Goal: Information Seeking & Learning: Learn about a topic

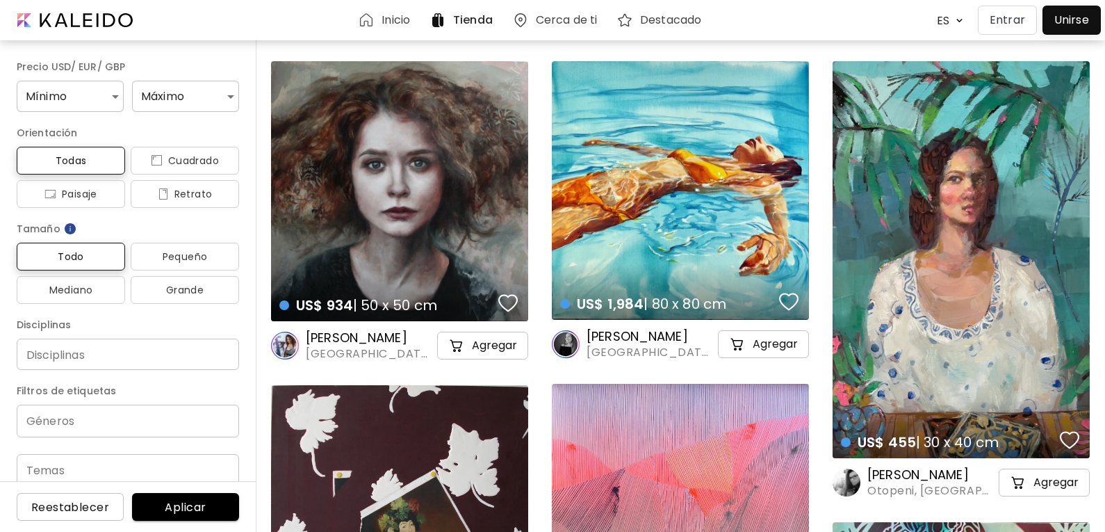
click at [442, 167] on div "US$ 934 | 50 x 50 cm details" at bounding box center [399, 191] width 257 height 260
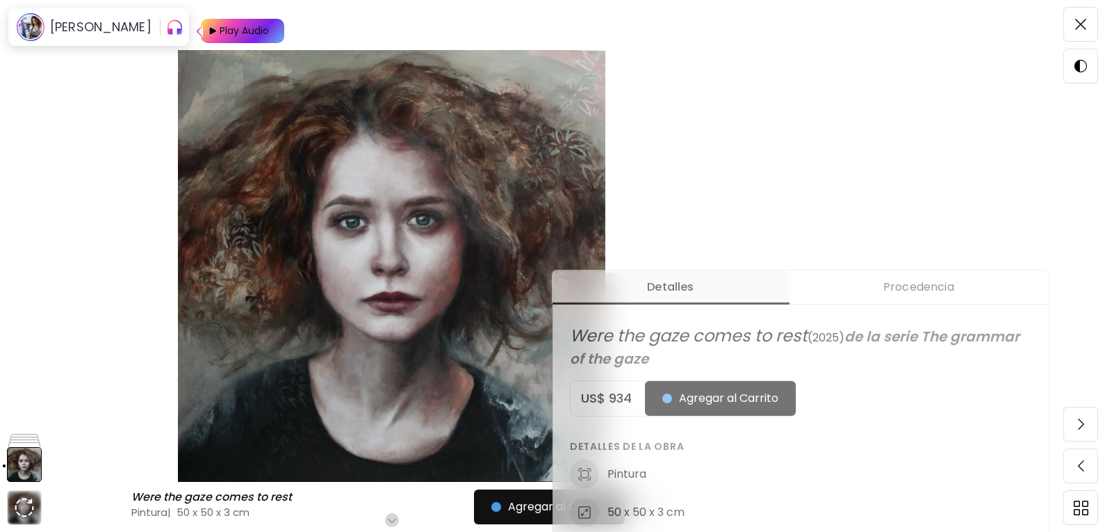
scroll to position [70, 0]
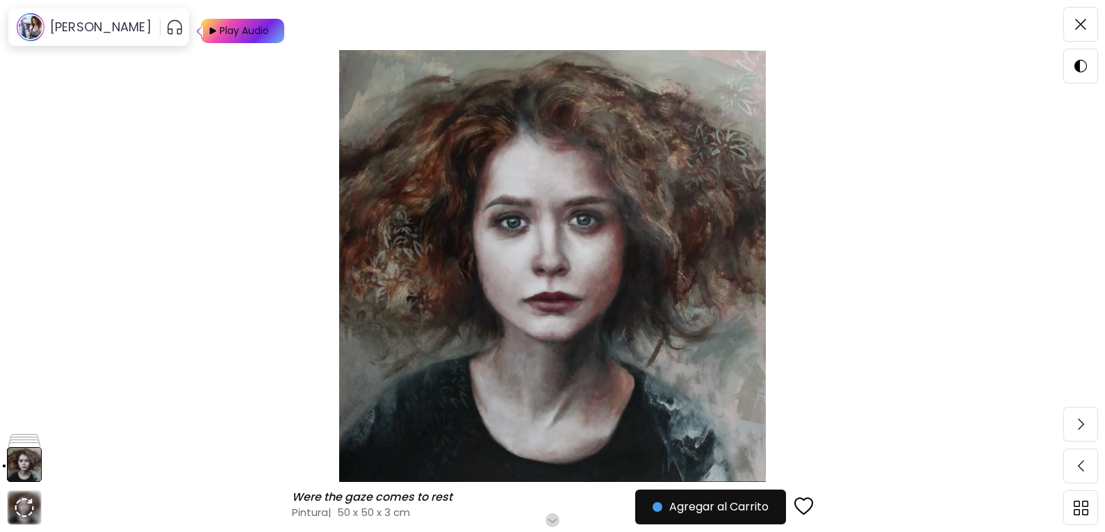
click at [439, 213] on img at bounding box center [552, 266] width 988 height 432
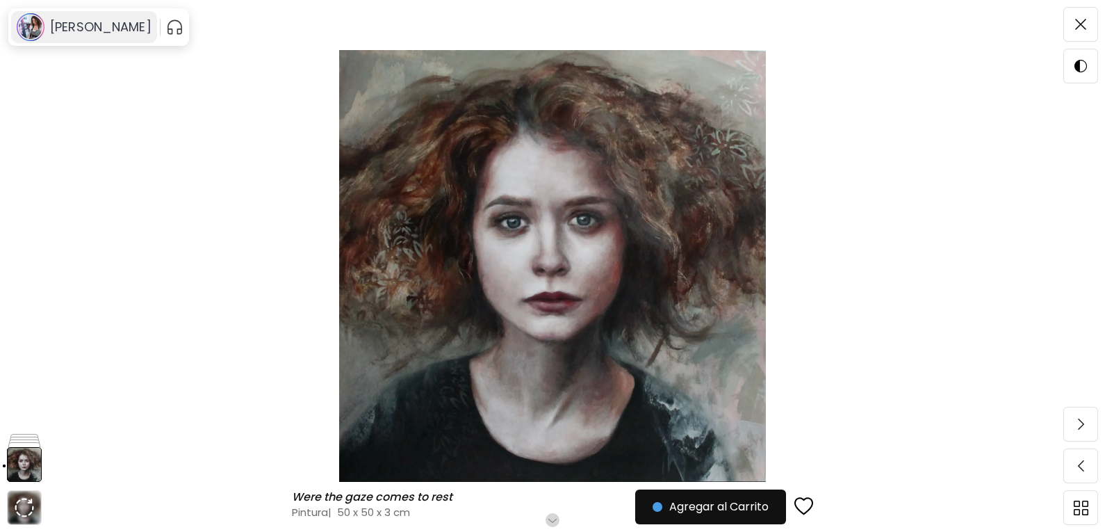
click at [122, 23] on h6 "[PERSON_NAME]" at bounding box center [100, 27] width 101 height 17
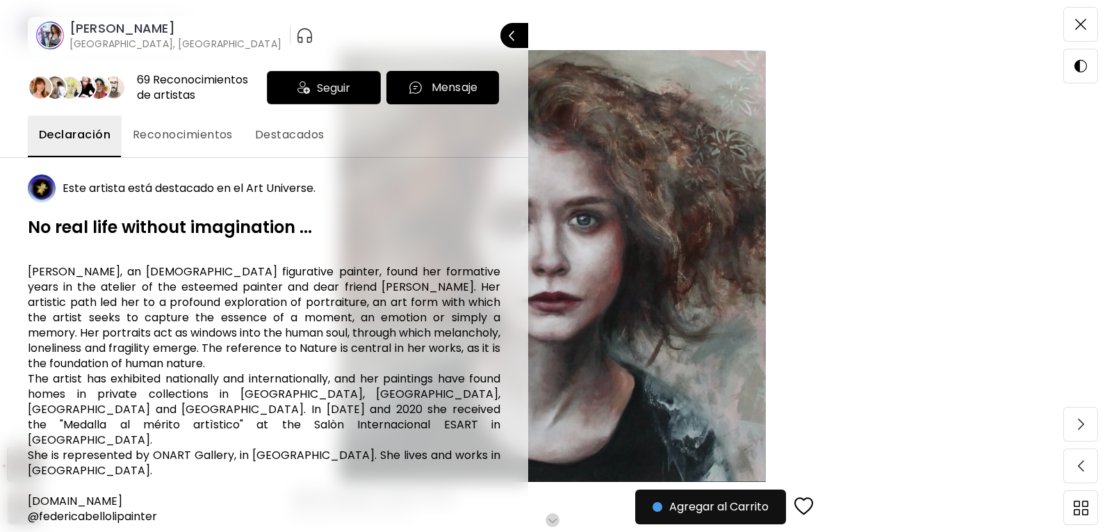
click at [208, 133] on span "Reconocimientos" at bounding box center [183, 135] width 100 height 17
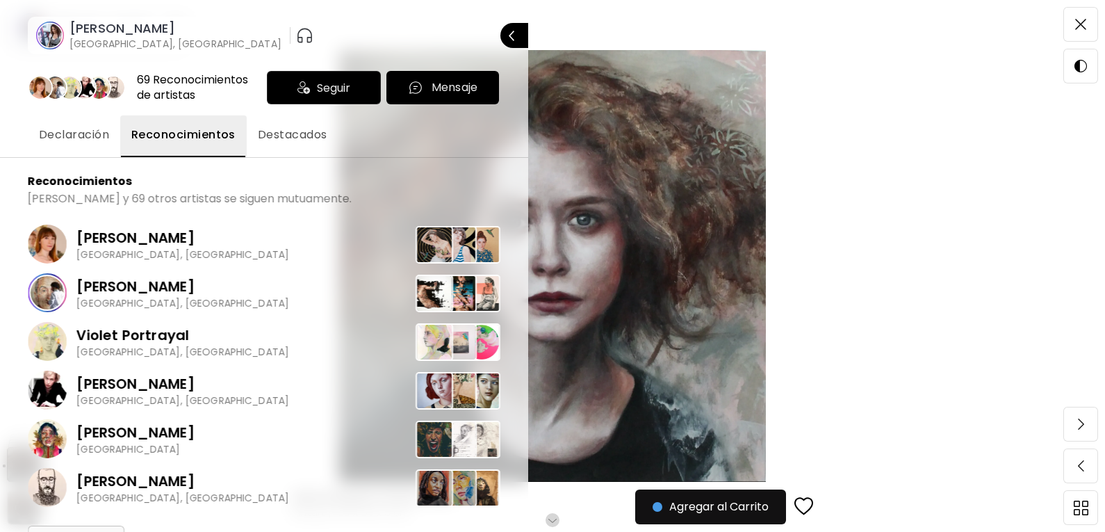
click at [284, 140] on span "Destacados" at bounding box center [293, 135] width 70 height 17
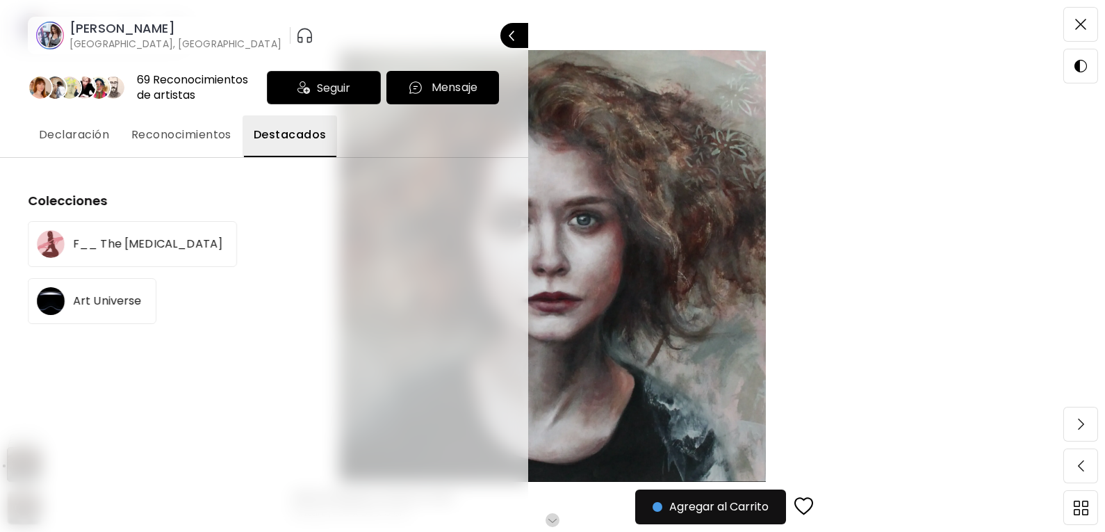
click at [91, 134] on span "Declaración" at bounding box center [74, 135] width 70 height 17
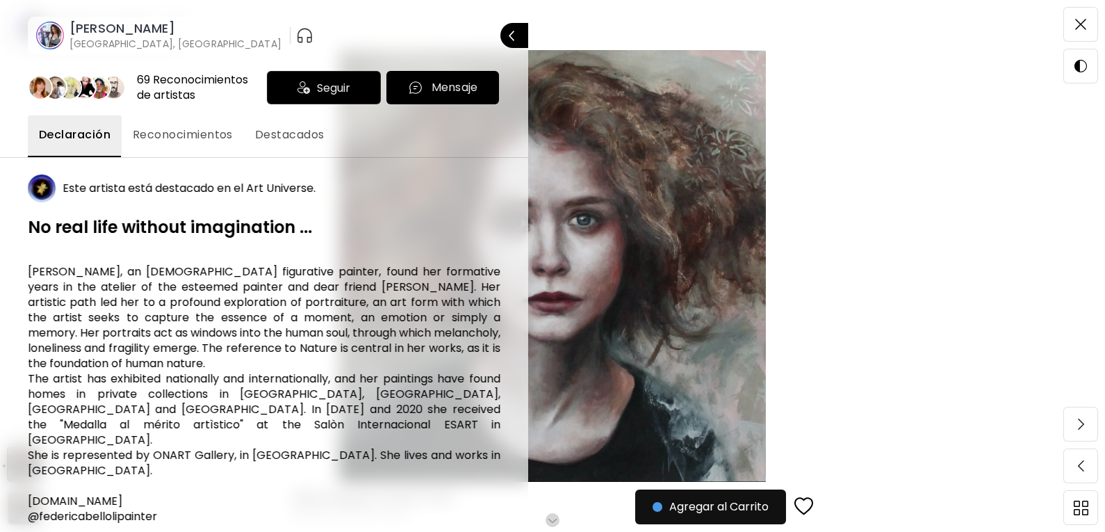
click at [323, 137] on span "Destacados" at bounding box center [290, 135] width 70 height 17
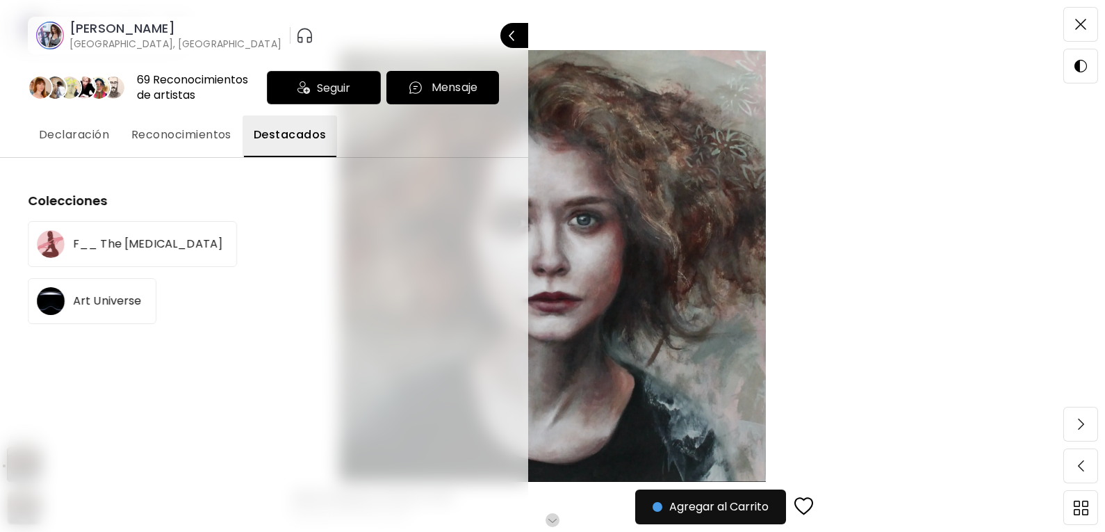
click at [70, 136] on span "Declaración" at bounding box center [74, 135] width 70 height 17
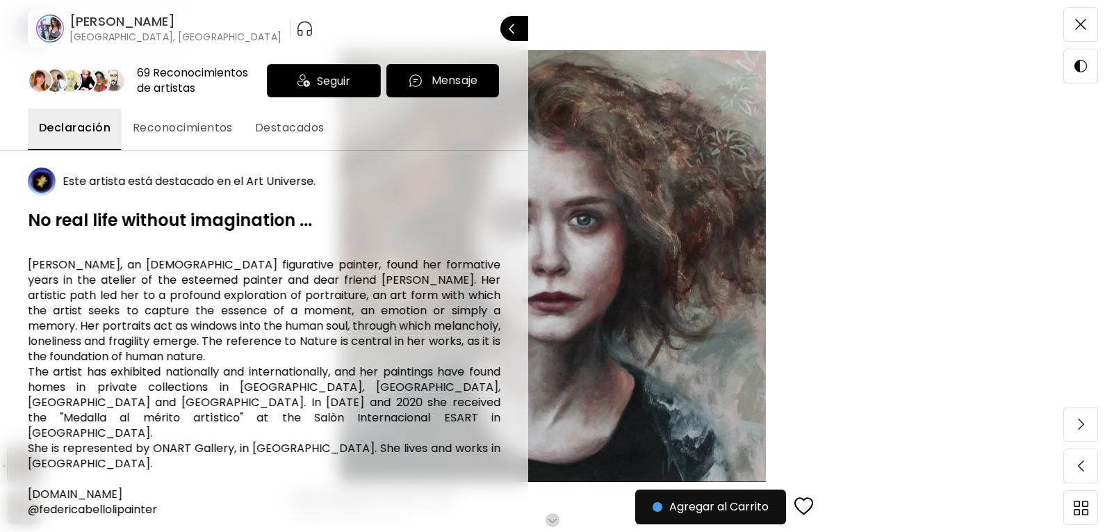
scroll to position [0, 0]
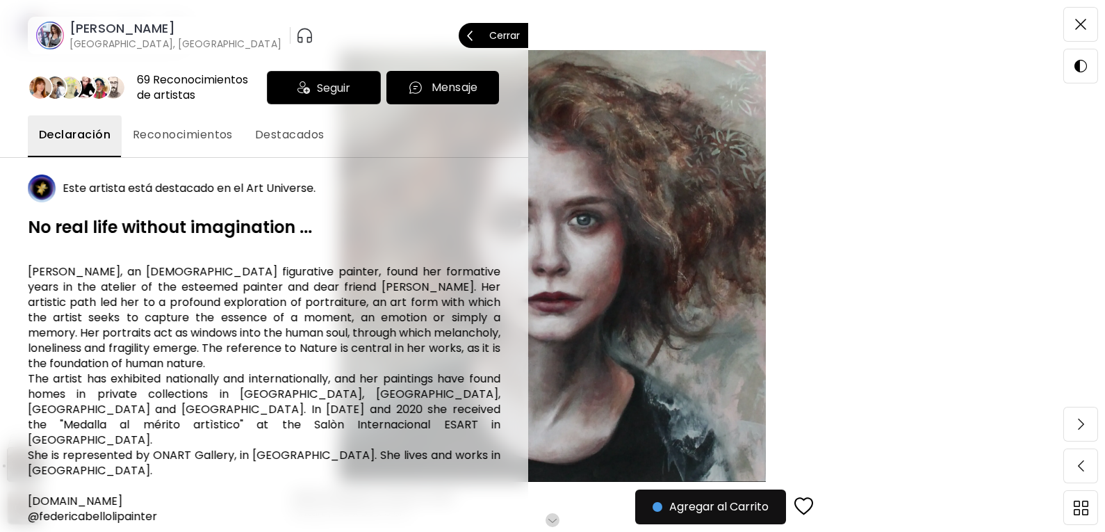
click at [503, 31] on p "Cerrar" at bounding box center [504, 36] width 31 height 10
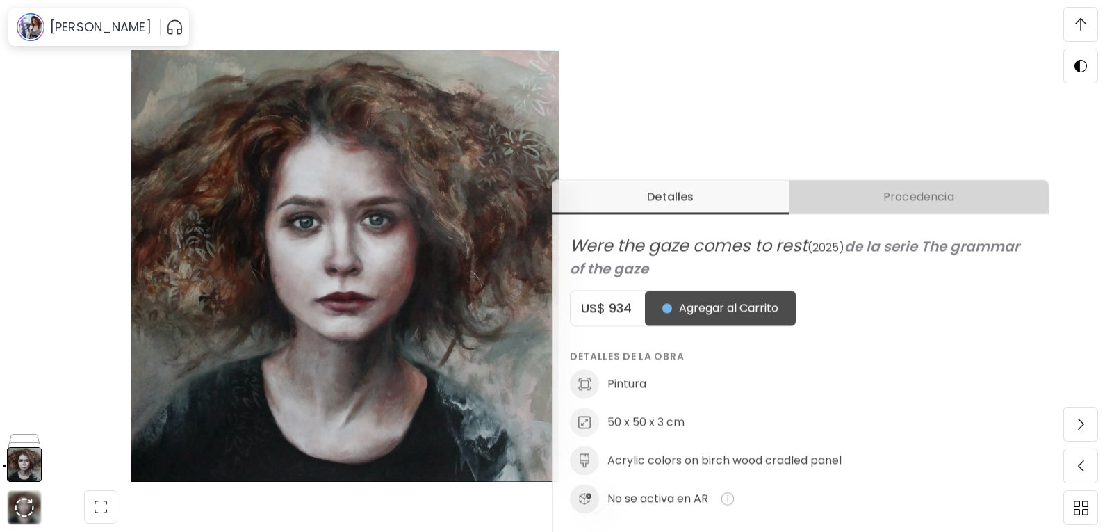
click at [929, 193] on span "Procedencia" at bounding box center [918, 196] width 243 height 17
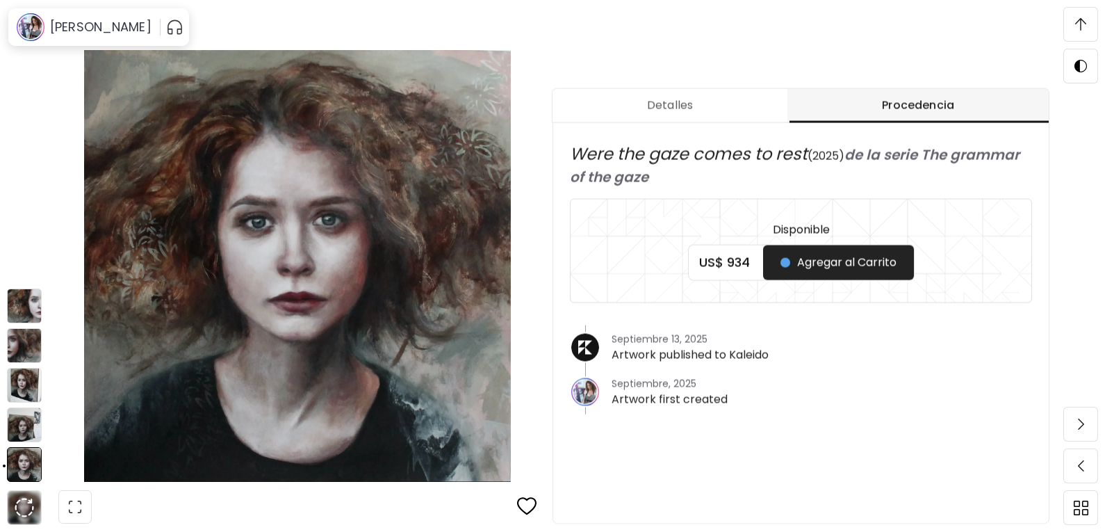
click at [23, 305] on img at bounding box center [24, 305] width 35 height 35
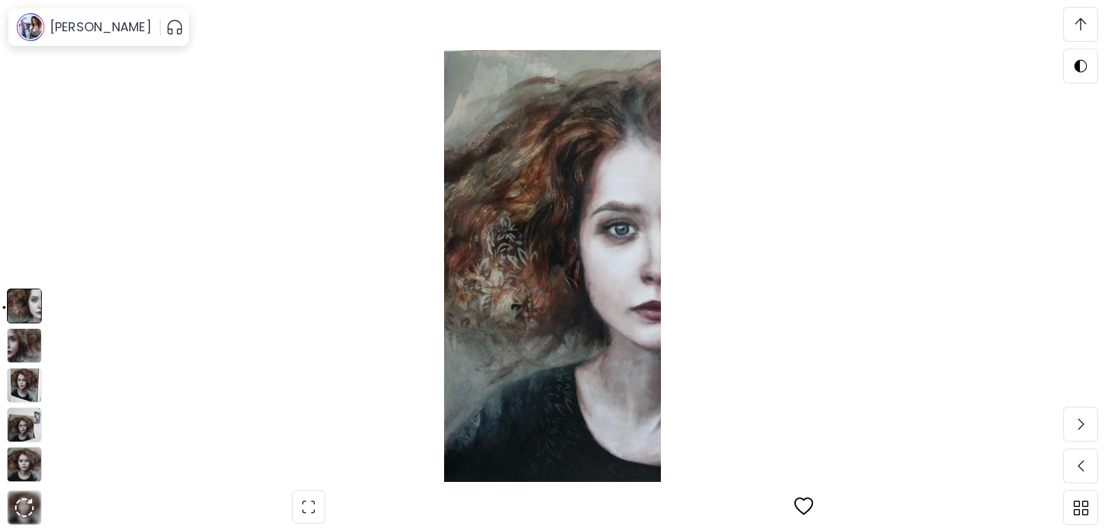
click at [24, 350] on img at bounding box center [24, 345] width 35 height 35
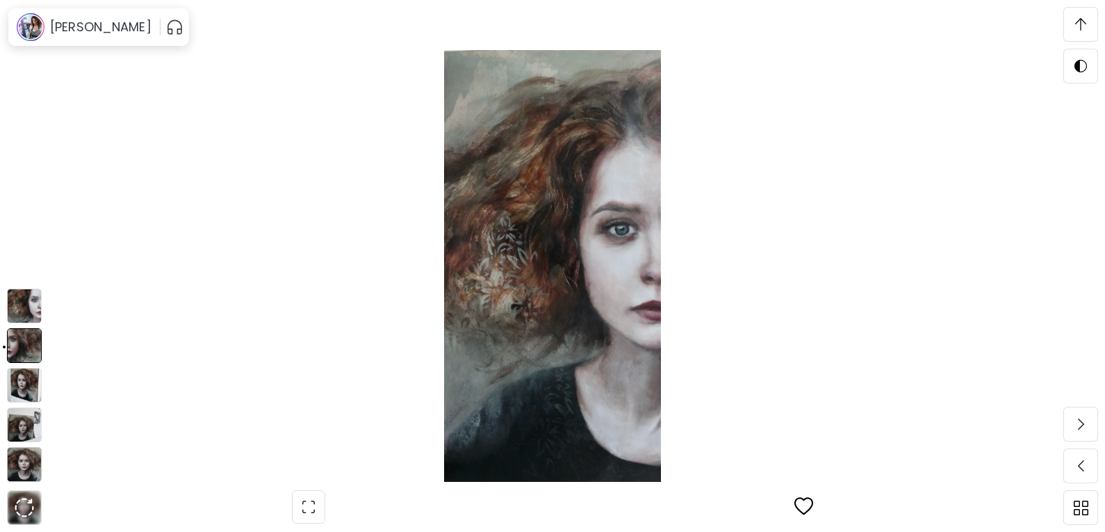
scroll to position [2881, 0]
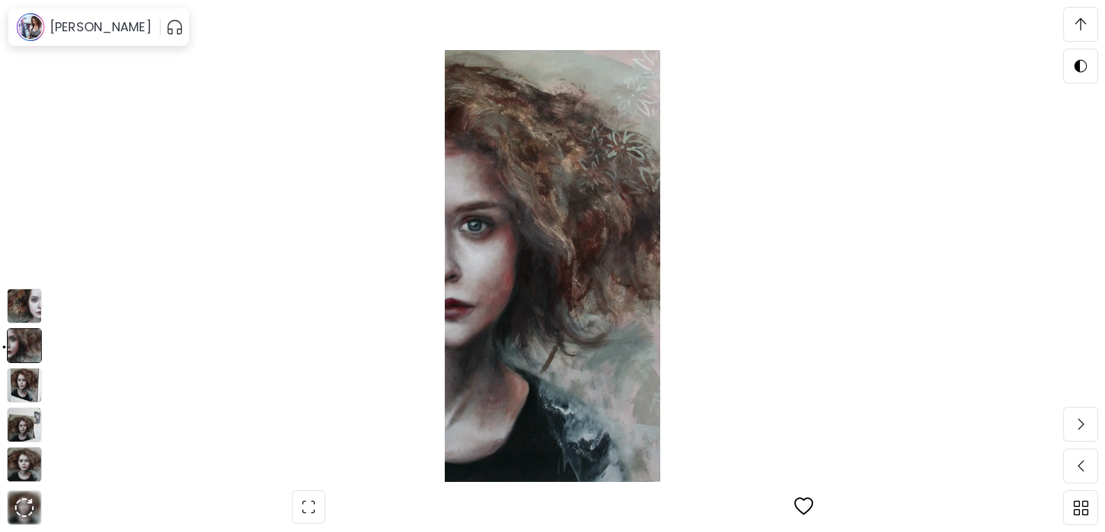
click at [20, 385] on img at bounding box center [24, 385] width 35 height 35
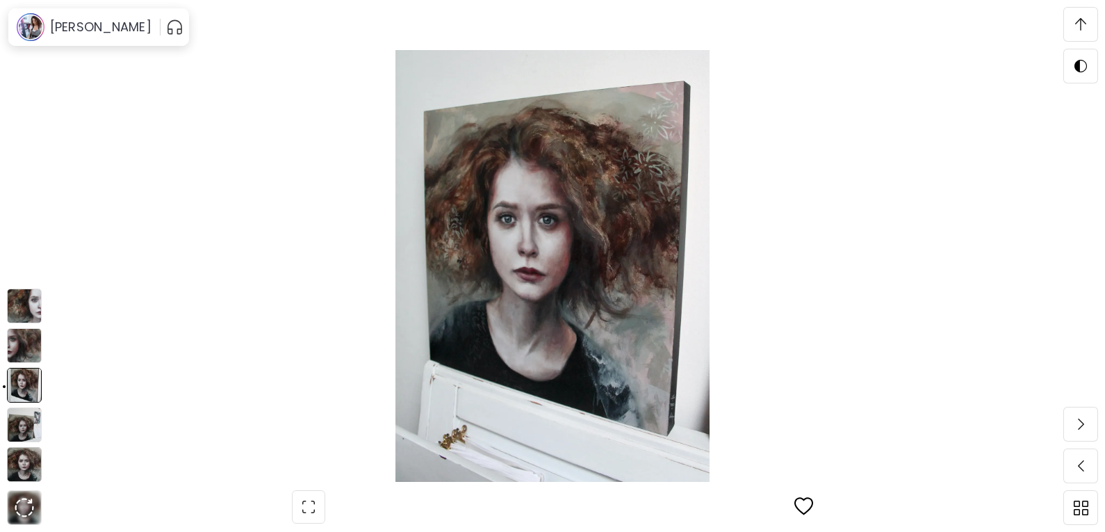
click at [23, 422] on img at bounding box center [24, 424] width 35 height 35
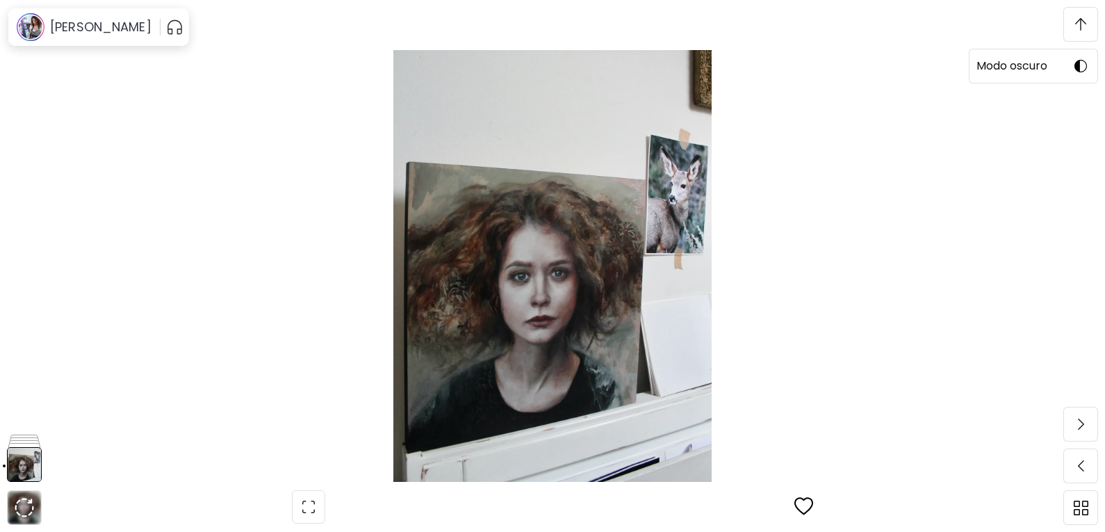
click at [1092, 73] on span at bounding box center [1080, 65] width 29 height 29
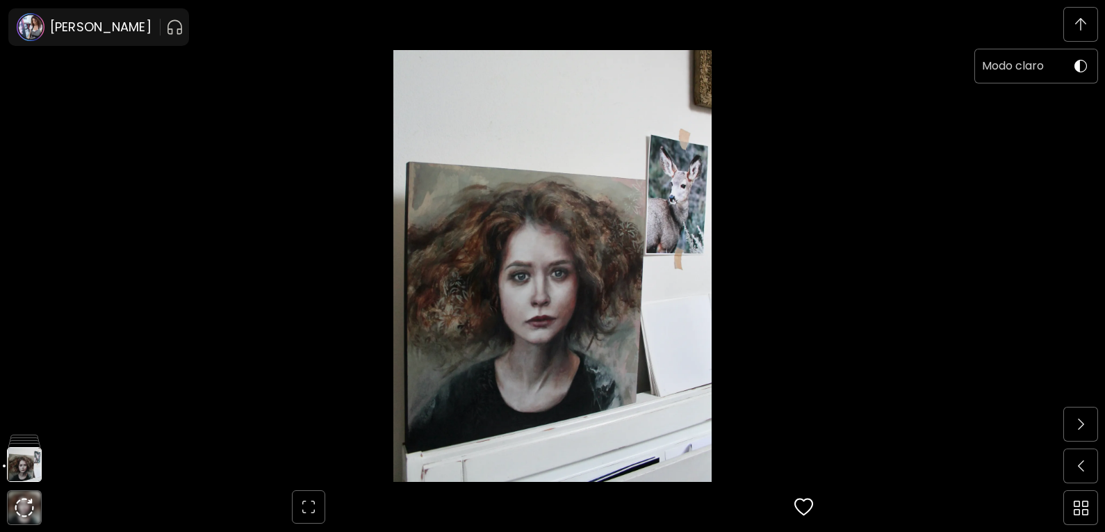
click at [1077, 70] on img at bounding box center [1081, 66] width 13 height 13
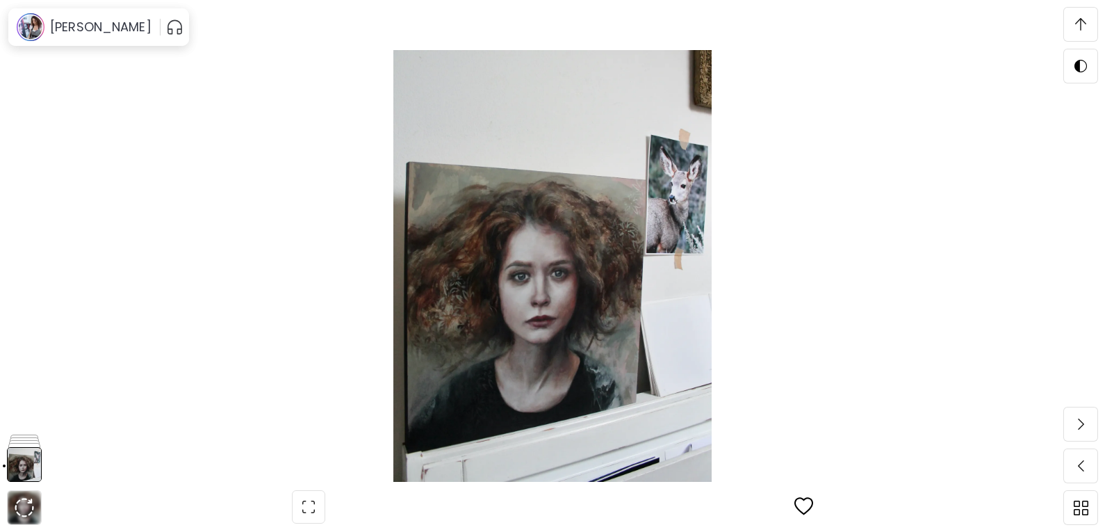
click at [1078, 16] on span at bounding box center [1080, 24] width 29 height 29
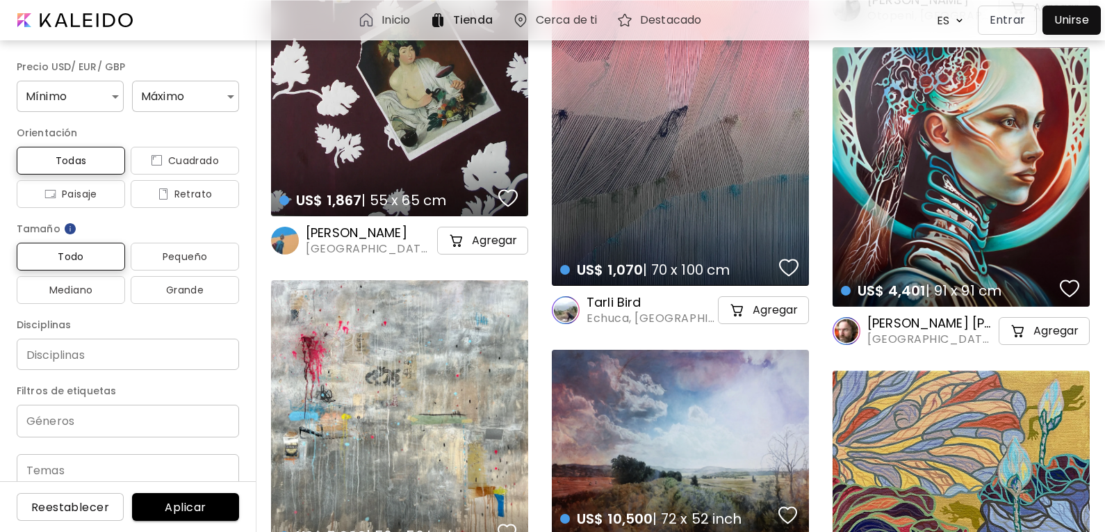
scroll to position [487, 0]
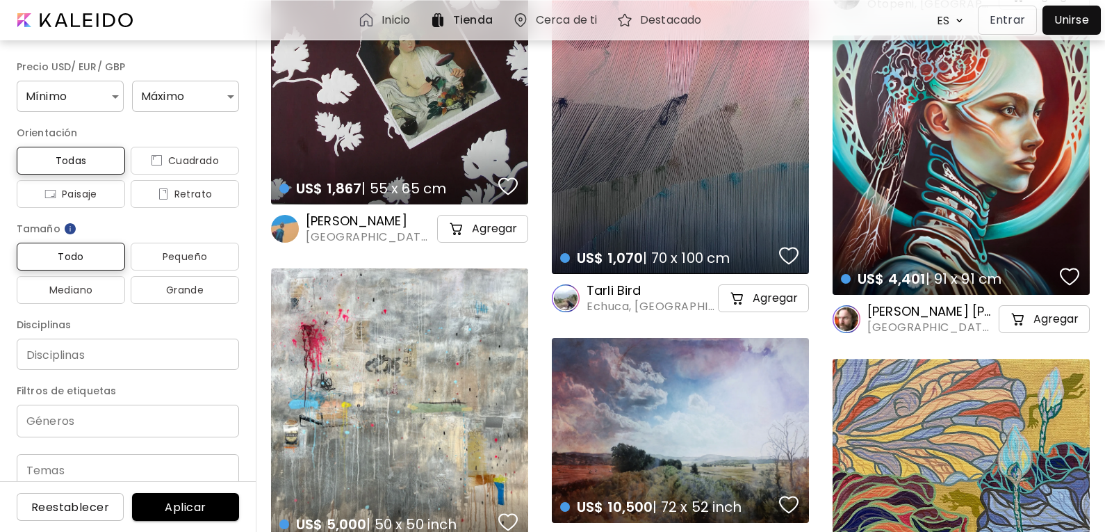
click at [945, 138] on div "US$ 4,401 | 91 x 91 cm details" at bounding box center [961, 164] width 257 height 259
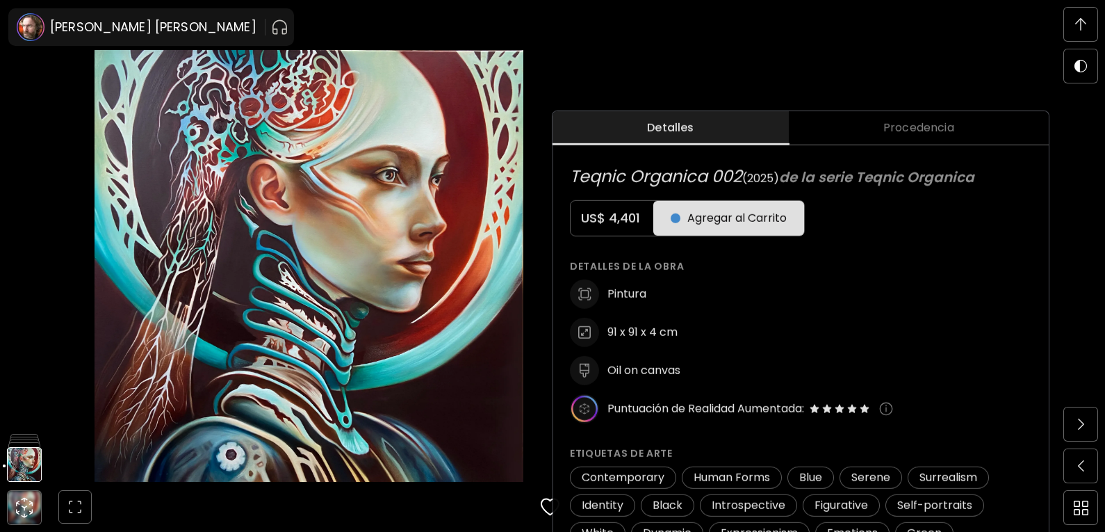
scroll to position [626, 0]
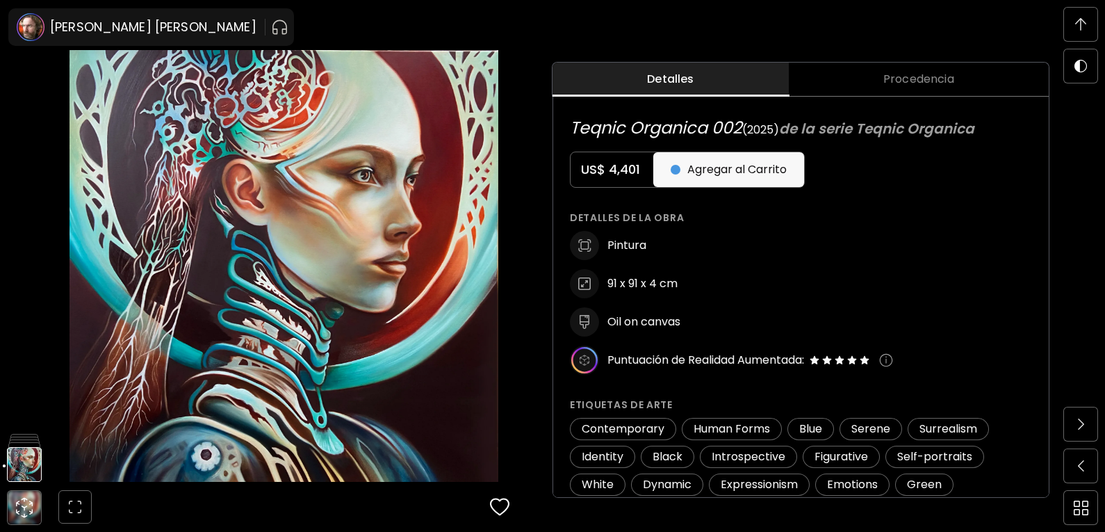
click at [584, 360] on icon at bounding box center [584, 360] width 26 height 26
click at [591, 352] on icon at bounding box center [584, 360] width 26 height 26
click at [659, 358] on span "Puntuación de Realidad Aumentada:" at bounding box center [706, 359] width 197 height 15
click at [738, 368] on div "Puntuación de Realidad Aumentada:" at bounding box center [820, 359] width 425 height 29
click at [799, 368] on div "Puntuación de Realidad Aumentada:" at bounding box center [820, 359] width 425 height 29
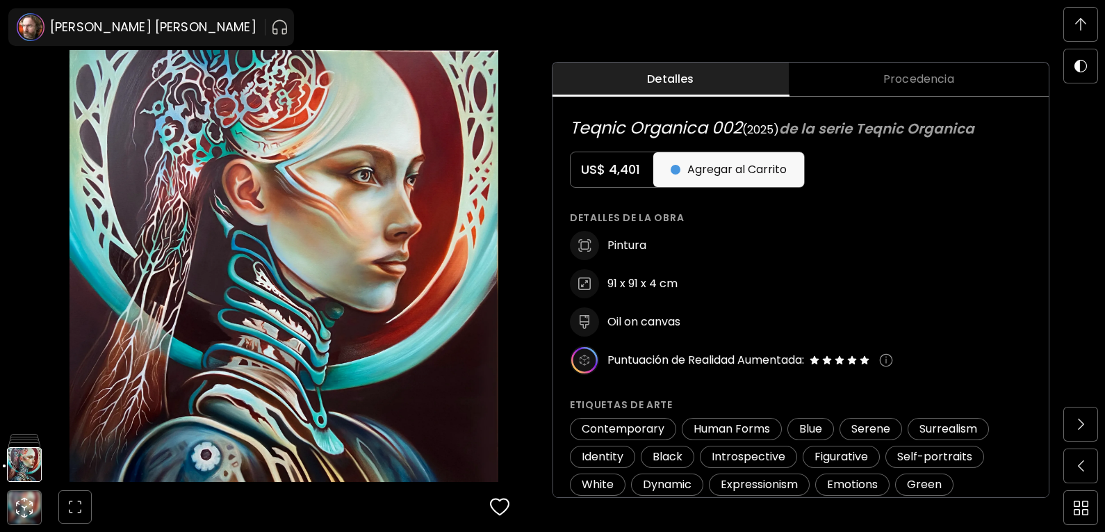
click at [587, 357] on icon at bounding box center [584, 360] width 26 height 26
click at [588, 358] on icon at bounding box center [584, 360] width 26 height 26
click at [589, 358] on icon at bounding box center [584, 360] width 26 height 26
click at [893, 359] on img at bounding box center [886, 360] width 14 height 14
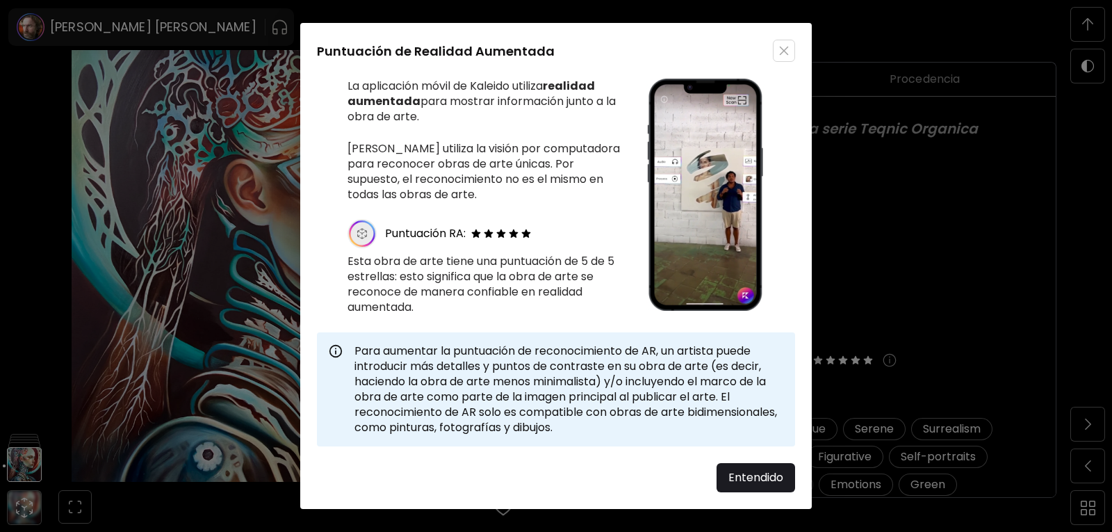
click at [788, 44] on button "button" at bounding box center [784, 51] width 22 height 22
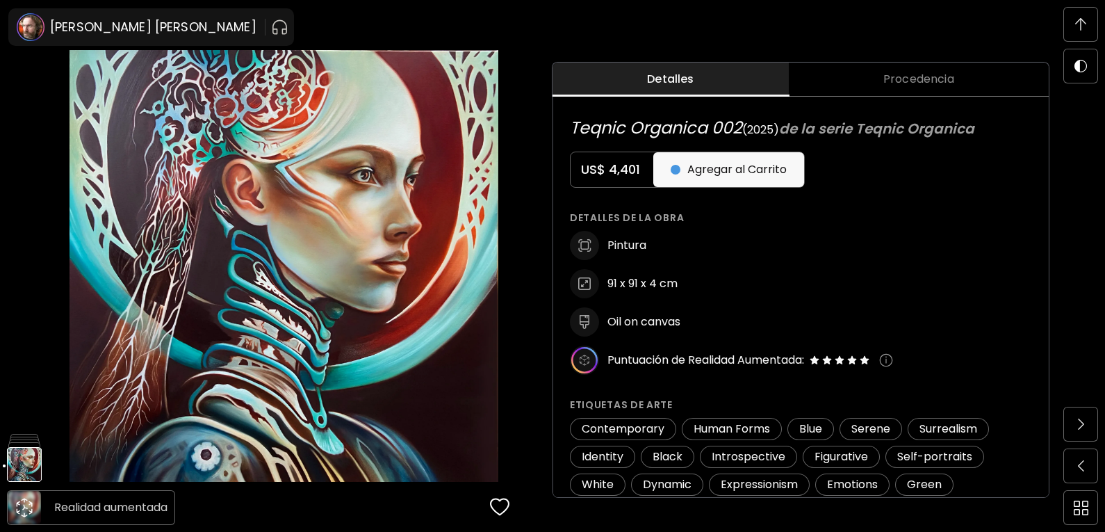
click at [20, 495] on div at bounding box center [24, 507] width 33 height 33
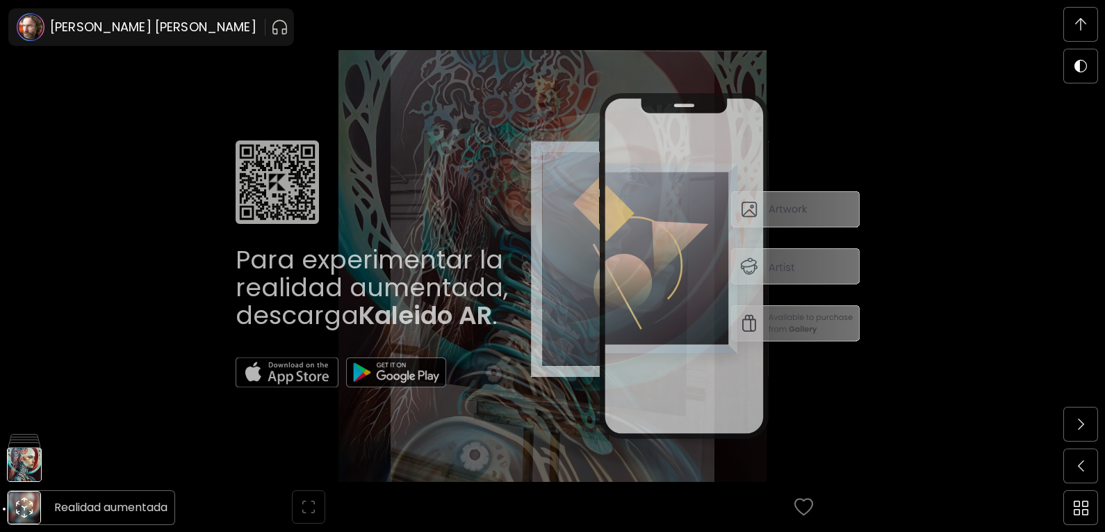
scroll to position [467, 0]
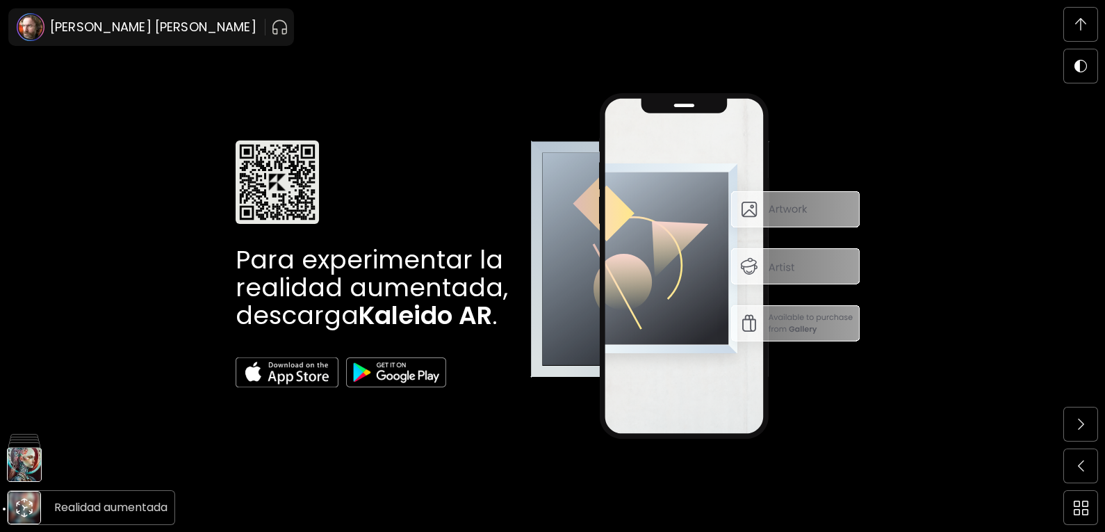
click at [110, 507] on h6 "Realidad aumentada" at bounding box center [110, 507] width 113 height 18
click at [783, 202] on img at bounding box center [699, 265] width 339 height 345
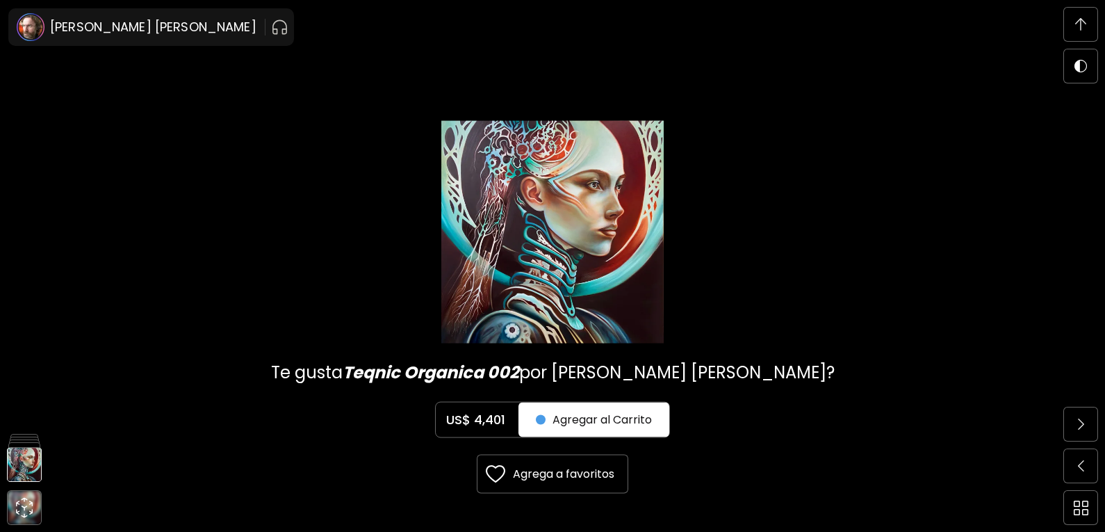
scroll to position [5693, 0]
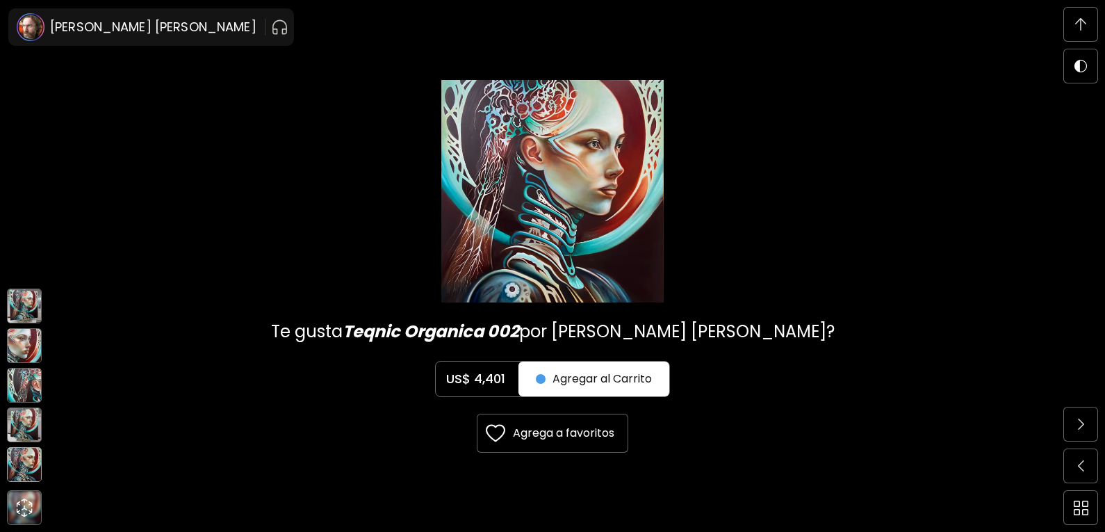
click at [22, 380] on img at bounding box center [24, 385] width 35 height 35
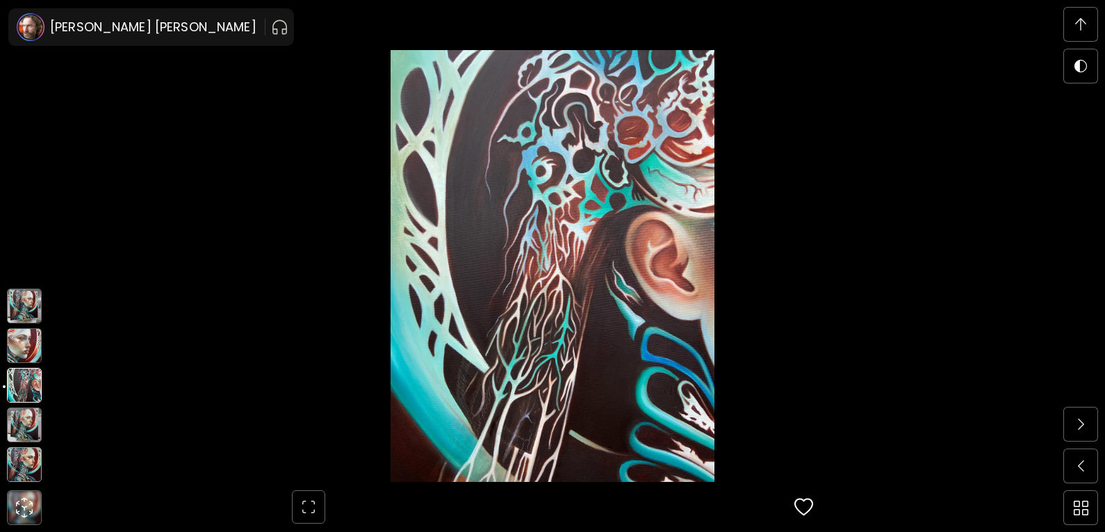
click at [28, 357] on img at bounding box center [24, 345] width 35 height 35
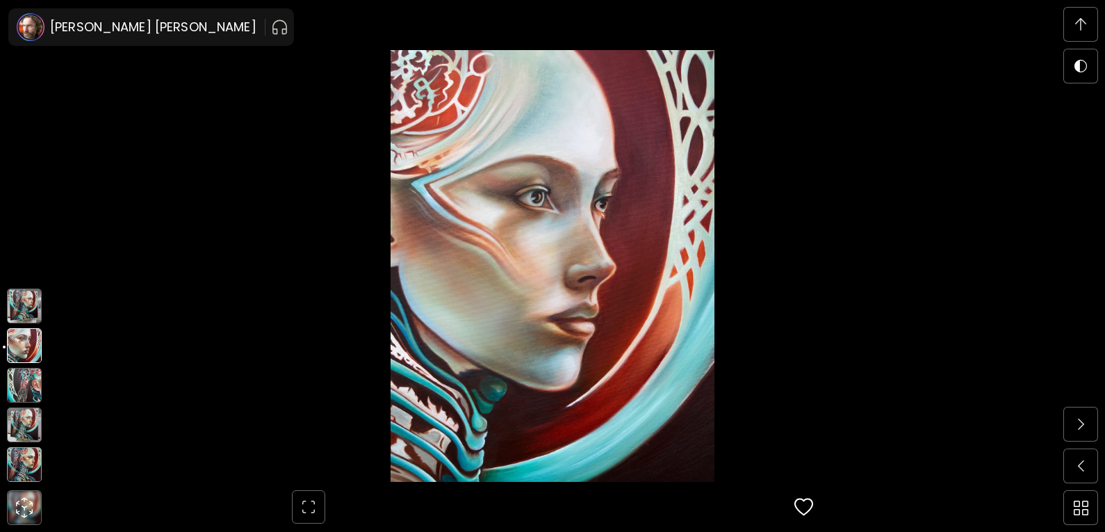
click at [26, 428] on img at bounding box center [24, 424] width 35 height 35
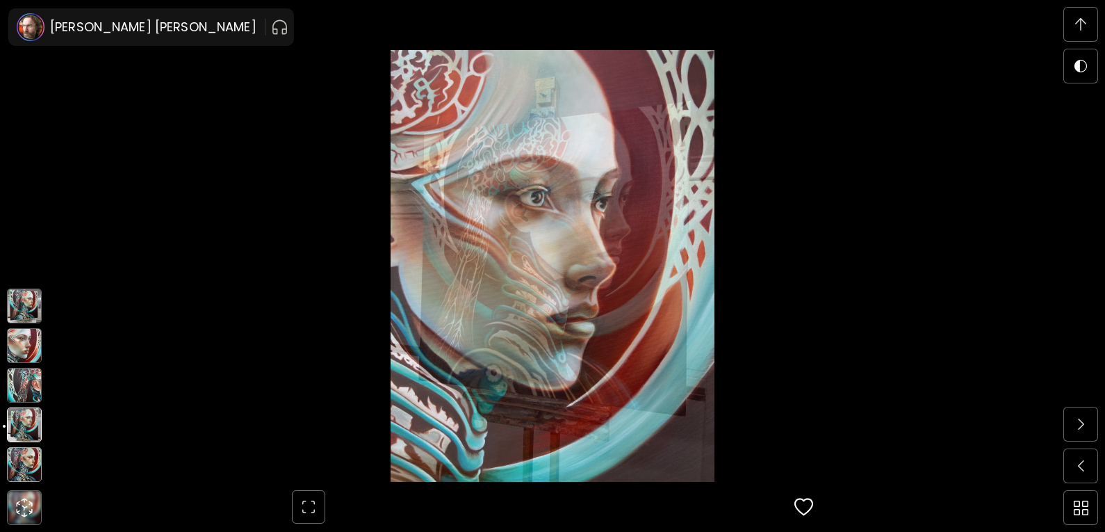
scroll to position [3853, 0]
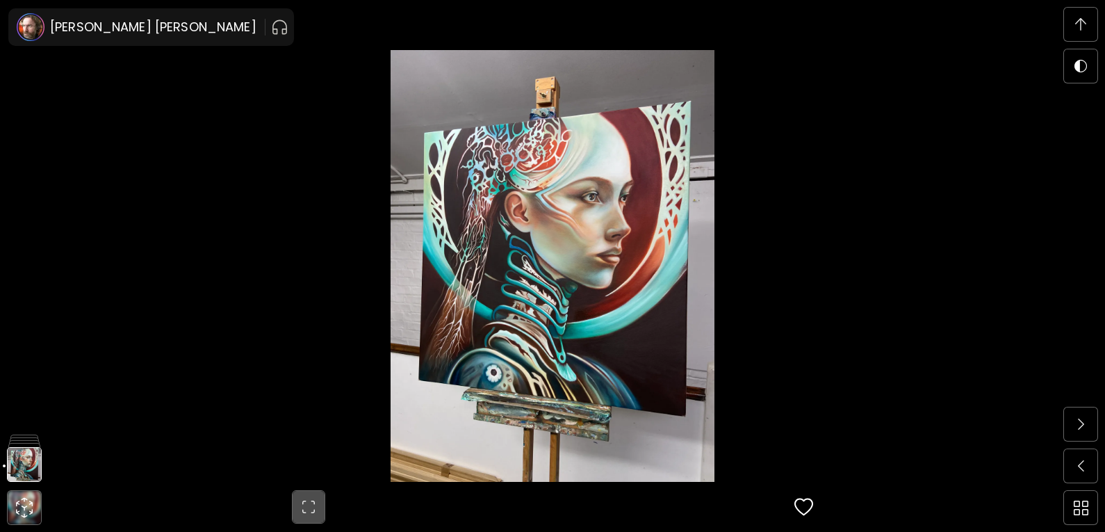
click at [314, 512] on img "button" at bounding box center [308, 506] width 17 height 17
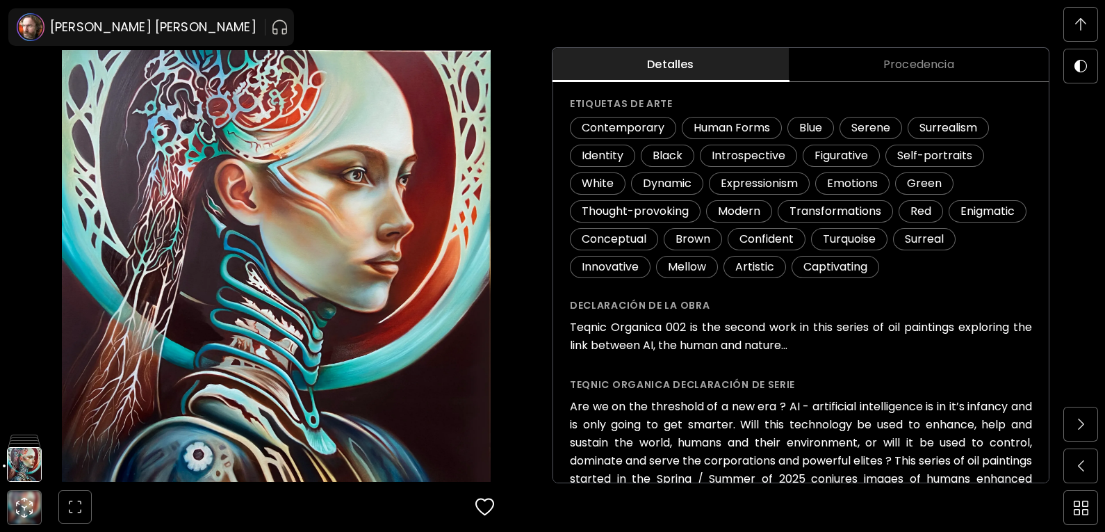
scroll to position [203, 0]
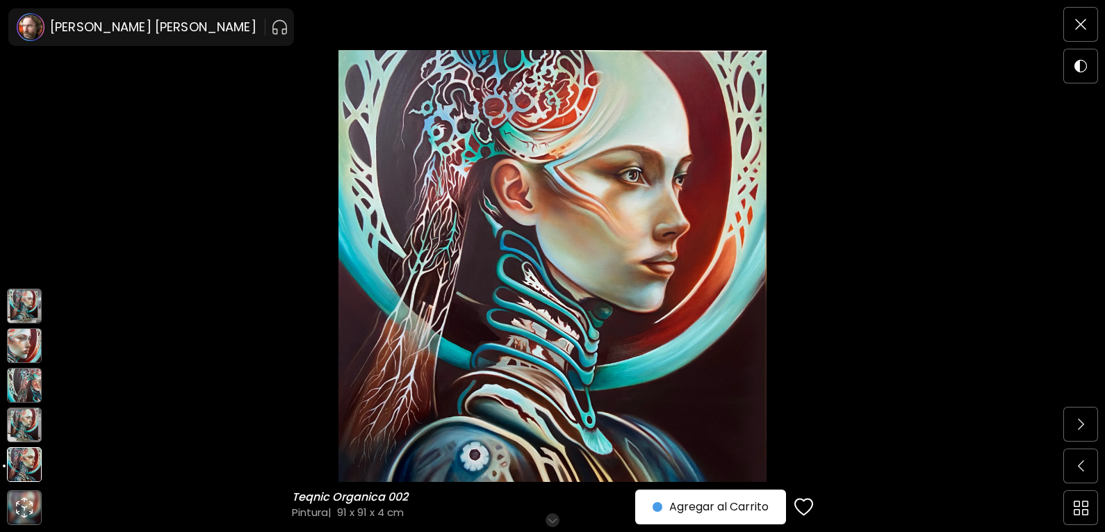
click at [19, 288] on img at bounding box center [24, 305] width 35 height 35
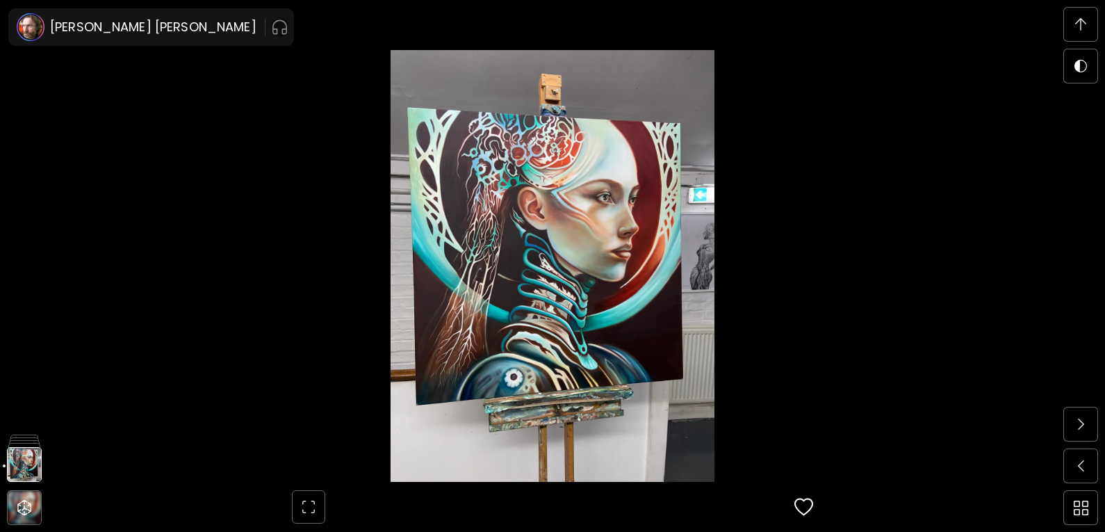
click at [271, 30] on img "button" at bounding box center [279, 27] width 17 height 22
click at [274, 29] on img "button" at bounding box center [282, 27] width 17 height 17
click at [420, 29] on img "button" at bounding box center [427, 27] width 14 height 14
click at [1084, 19] on img at bounding box center [1080, 24] width 11 height 13
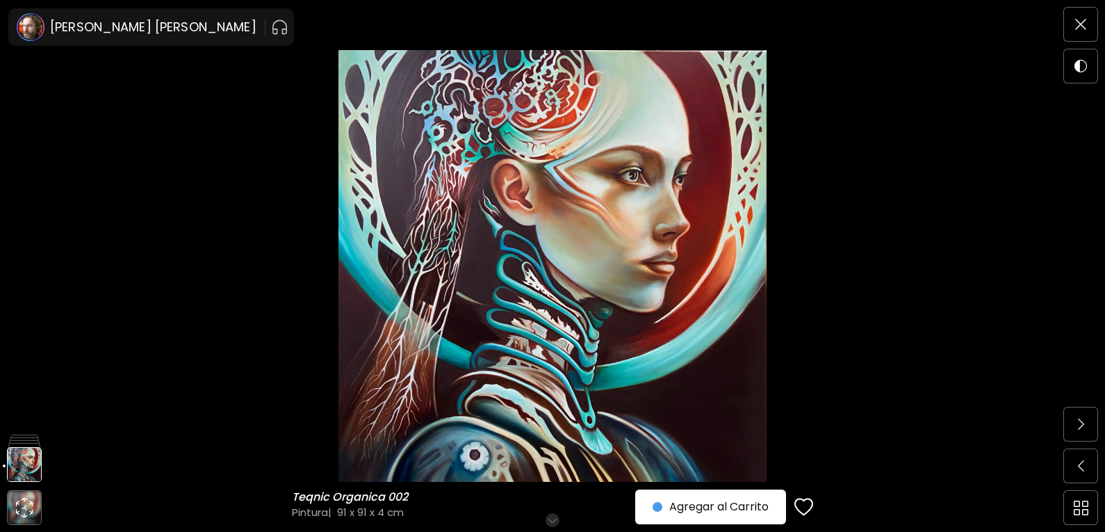
click at [119, 180] on img at bounding box center [552, 266] width 988 height 432
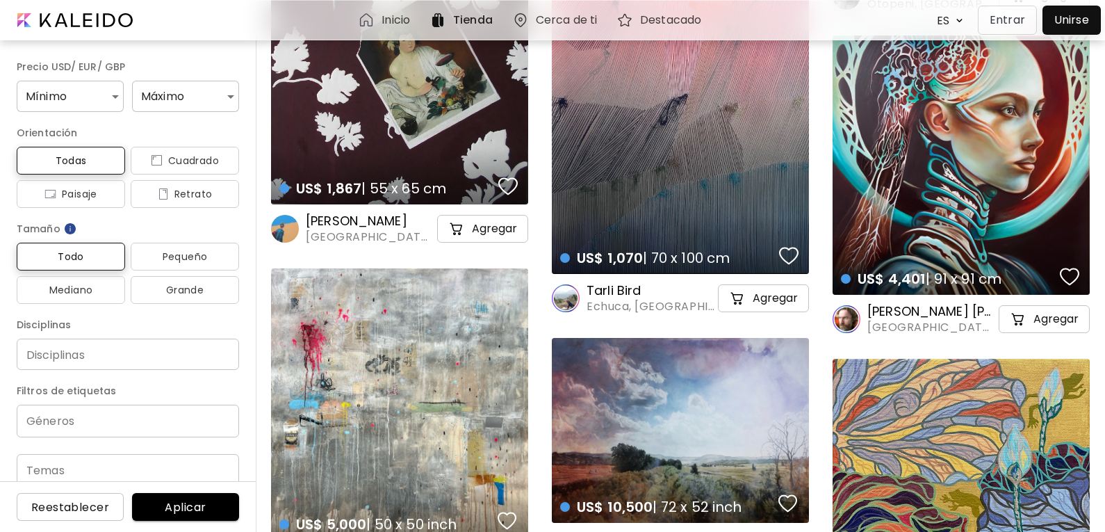
click at [548, 17] on h6 "Cerca de ti" at bounding box center [566, 20] width 61 height 11
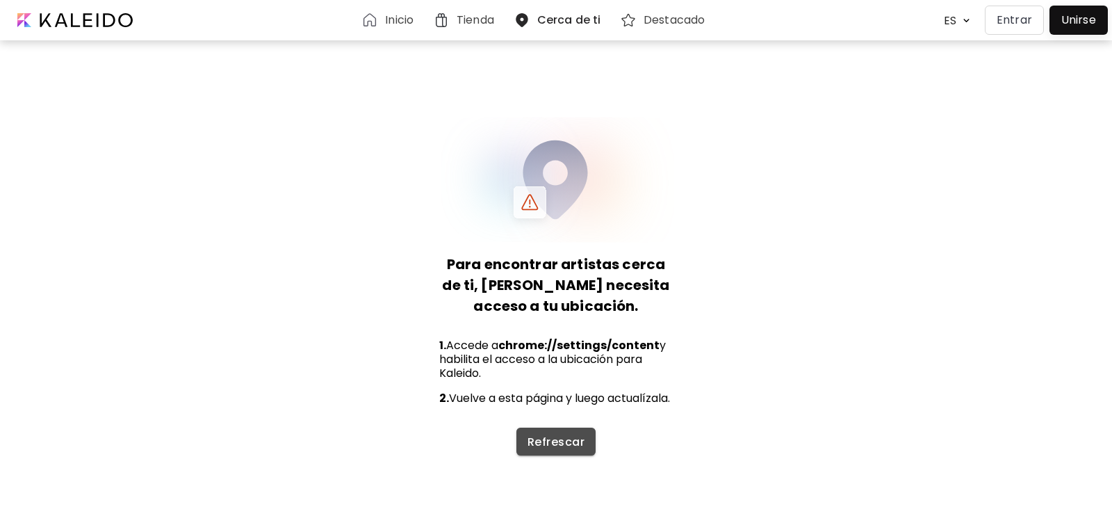
click at [571, 449] on span "Refrescar" at bounding box center [556, 441] width 57 height 15
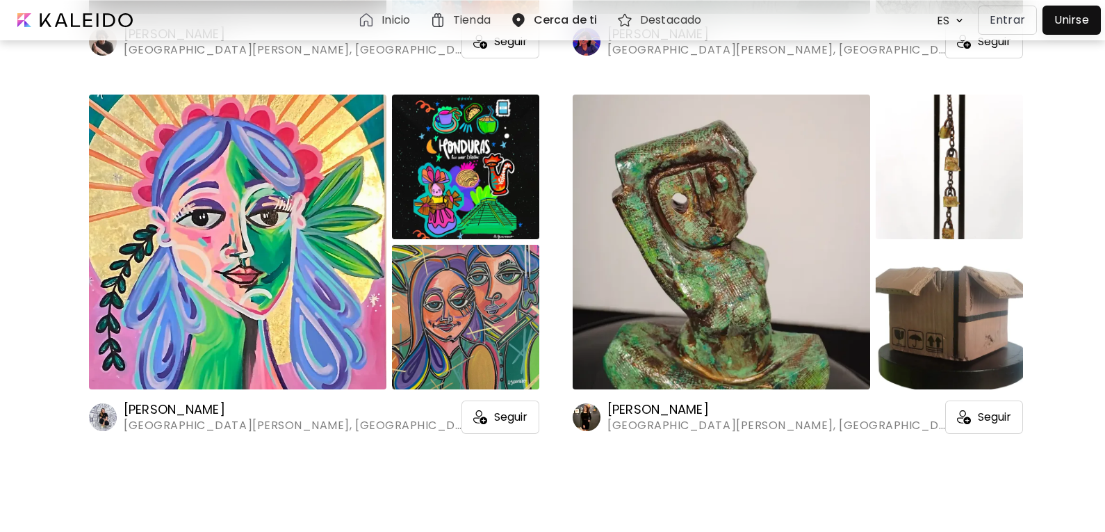
scroll to position [1604, 0]
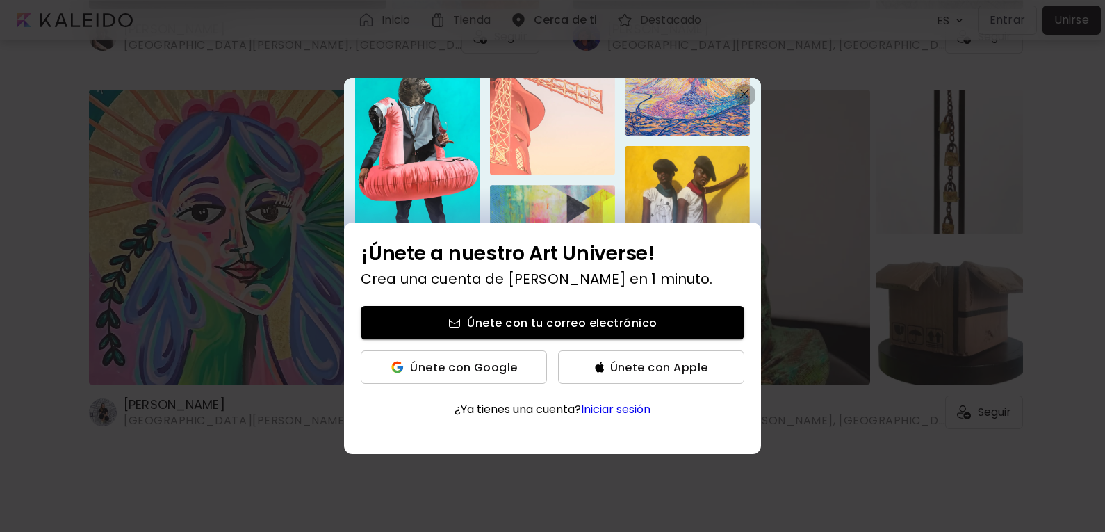
click at [748, 99] on button "button" at bounding box center [745, 94] width 22 height 22
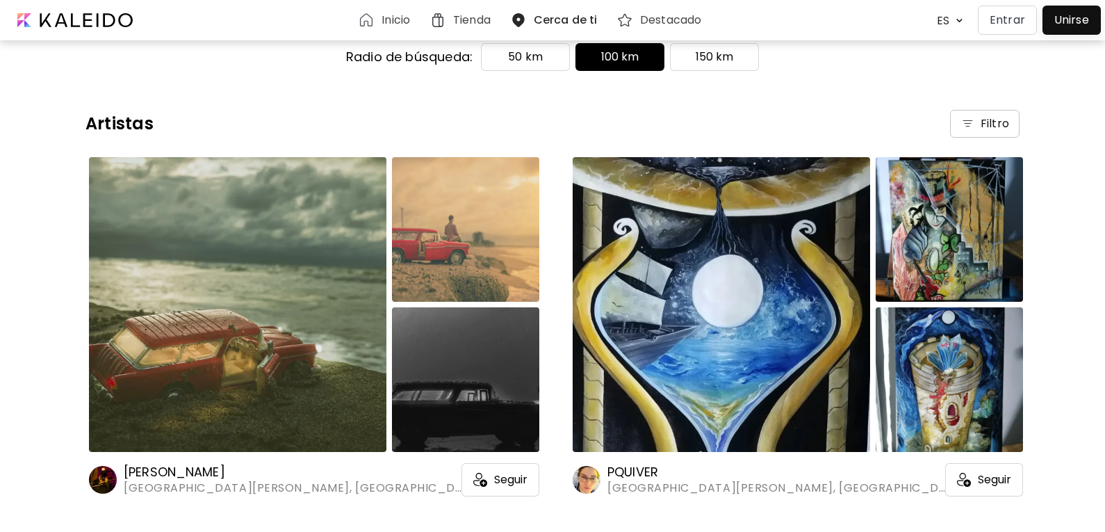
scroll to position [0, 0]
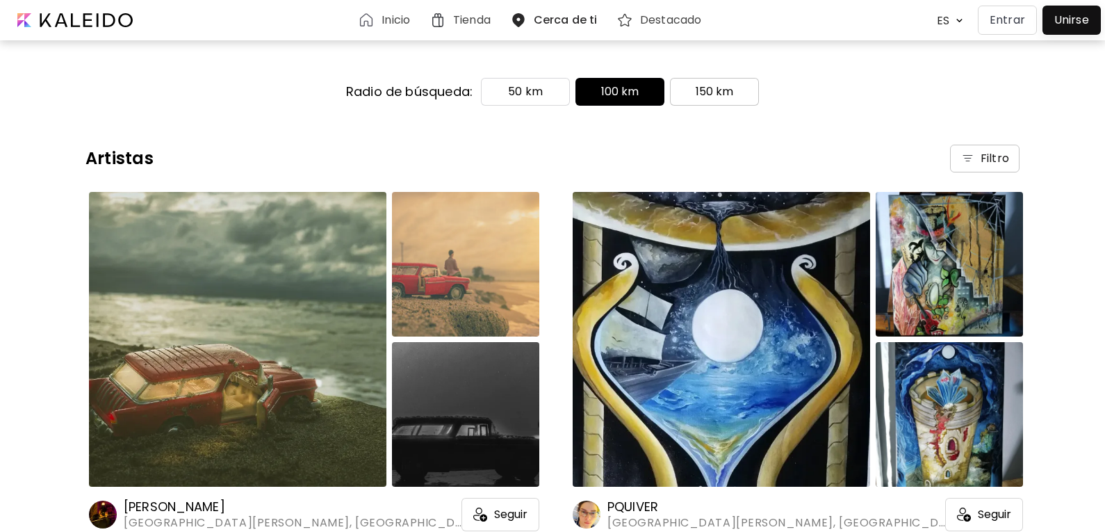
click at [699, 90] on p "150 km" at bounding box center [715, 91] width 38 height 17
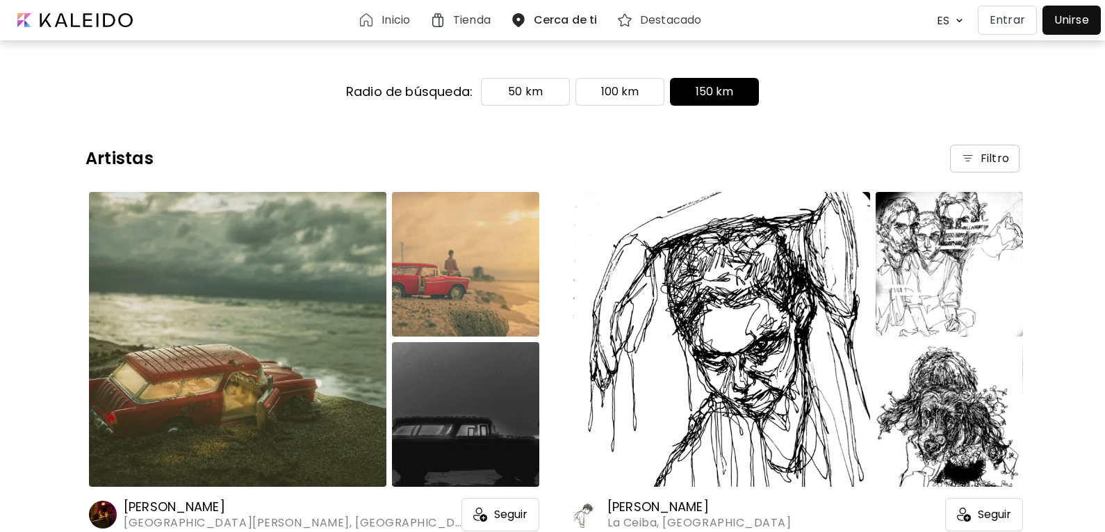
click at [381, 26] on div "Inicio" at bounding box center [387, 20] width 58 height 17
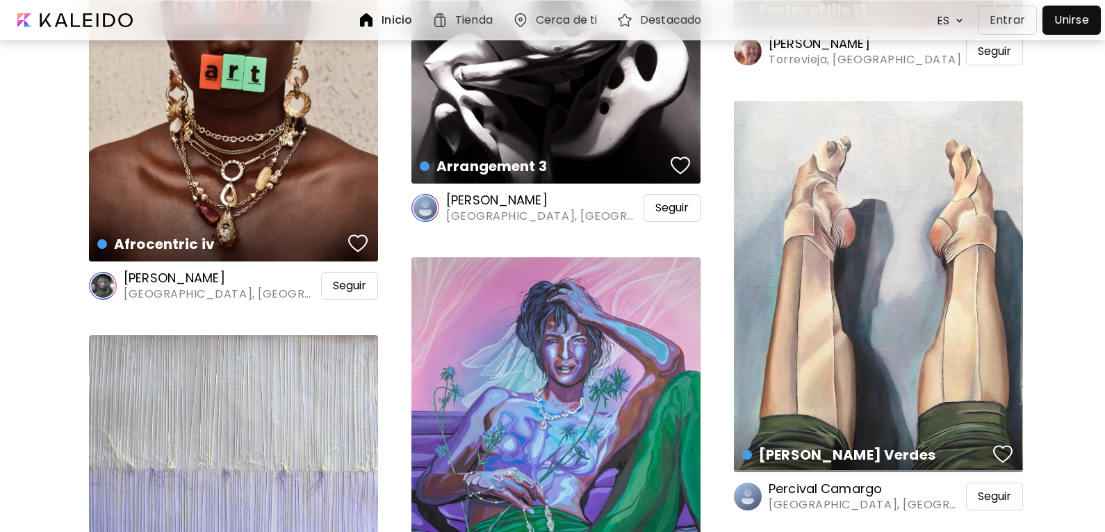
scroll to position [41986, 0]
